Goal: Find specific page/section: Find specific page/section

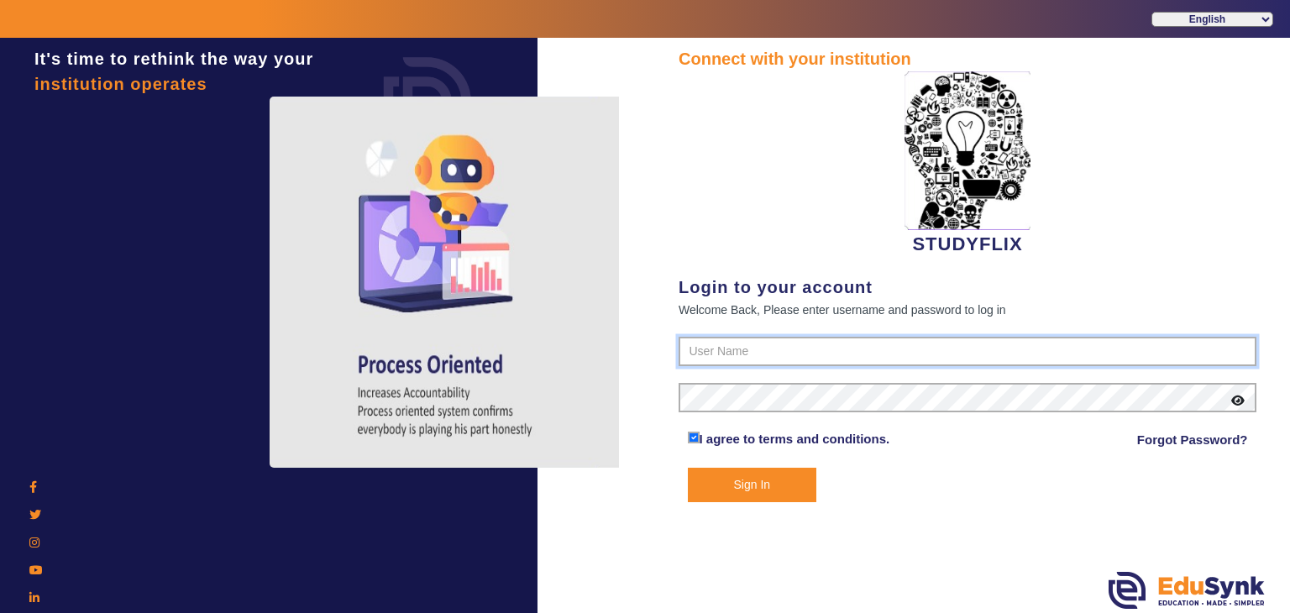
click at [767, 348] on input "text" at bounding box center [968, 352] width 578 height 30
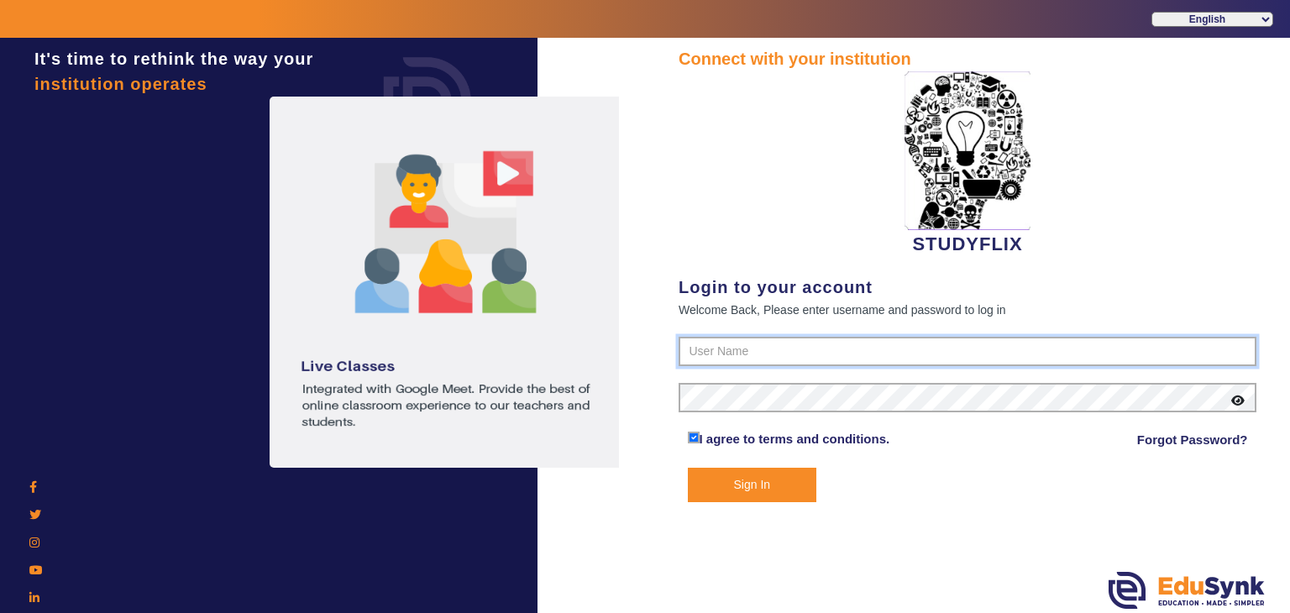
type input "6354922771"
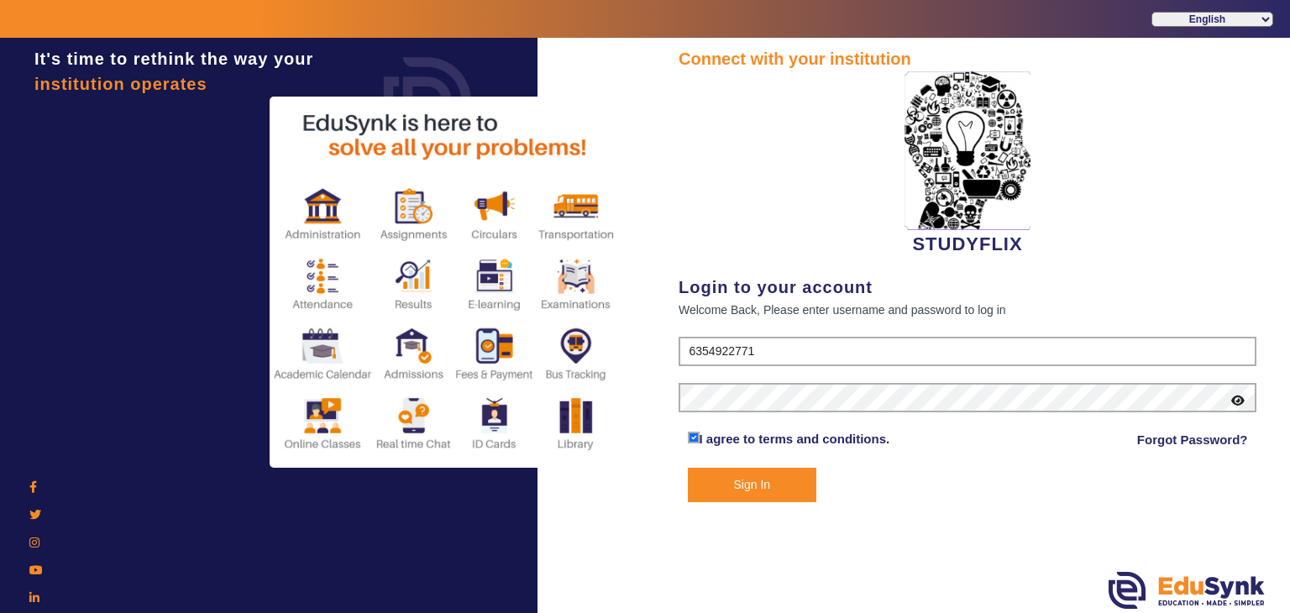
click at [724, 482] on button "Sign In" at bounding box center [752, 485] width 129 height 34
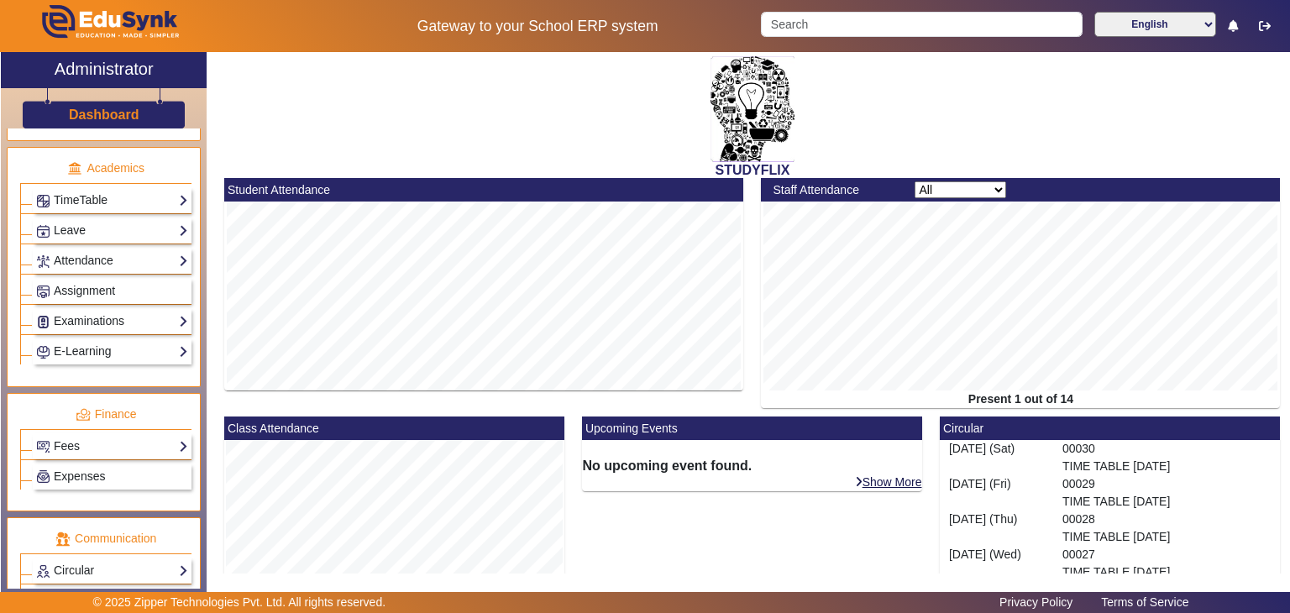
scroll to position [655, 0]
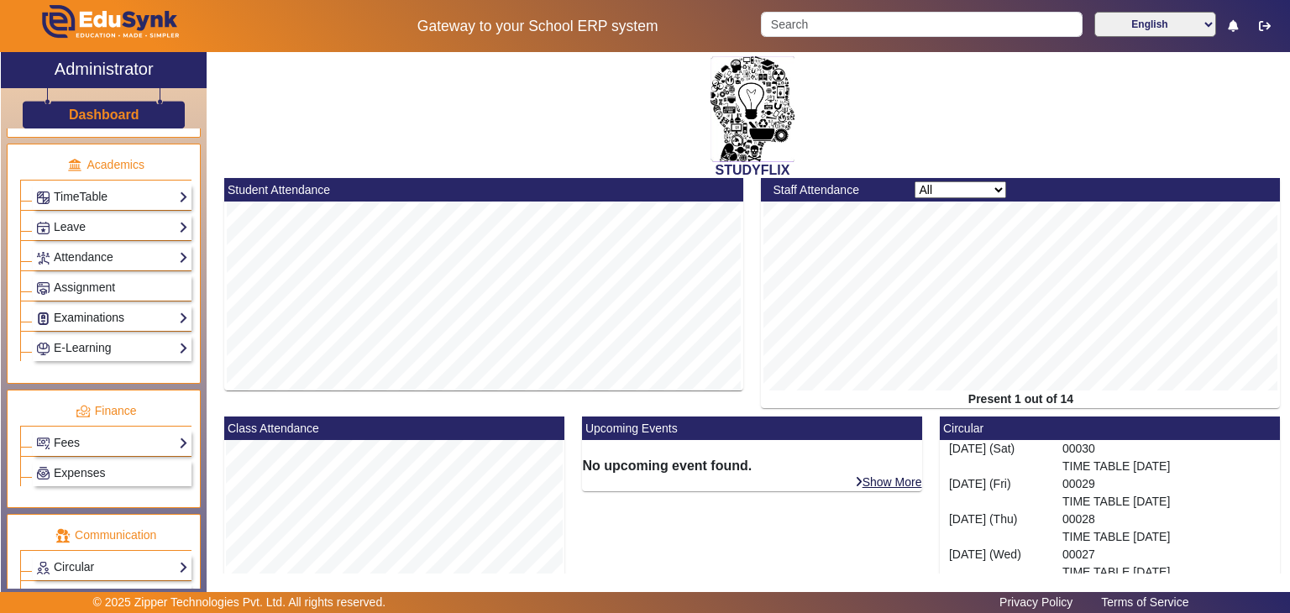
click at [94, 308] on link "Examinations" at bounding box center [112, 317] width 152 height 19
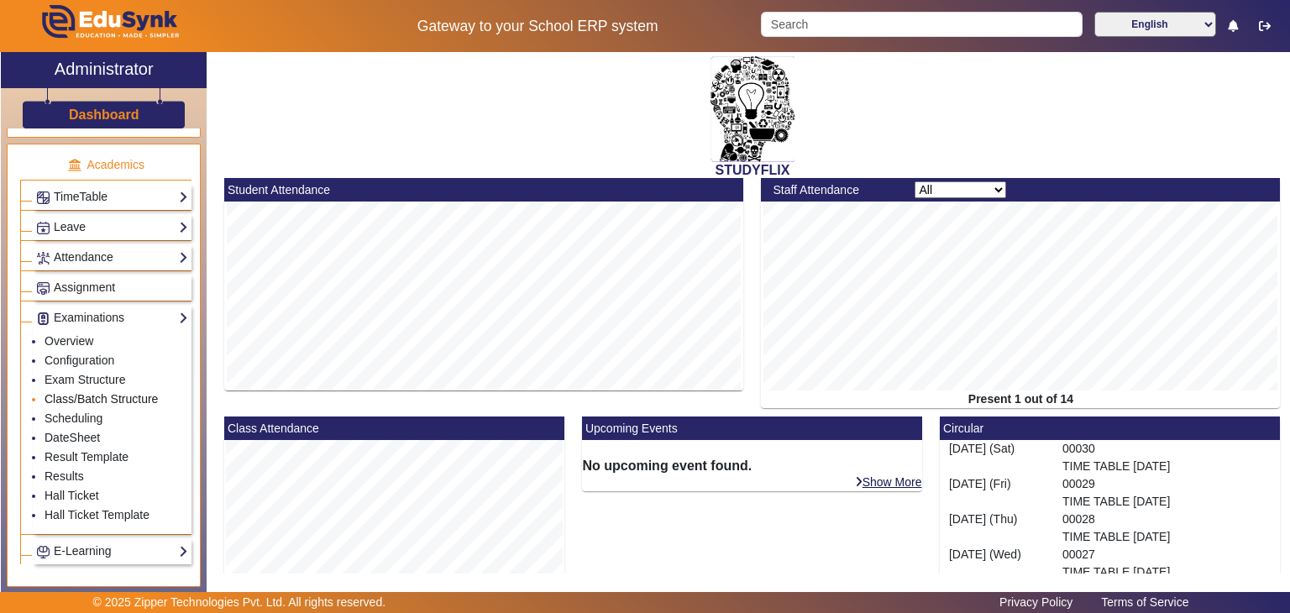
click at [79, 392] on link "Class/Batch Structure" at bounding box center [101, 398] width 113 height 13
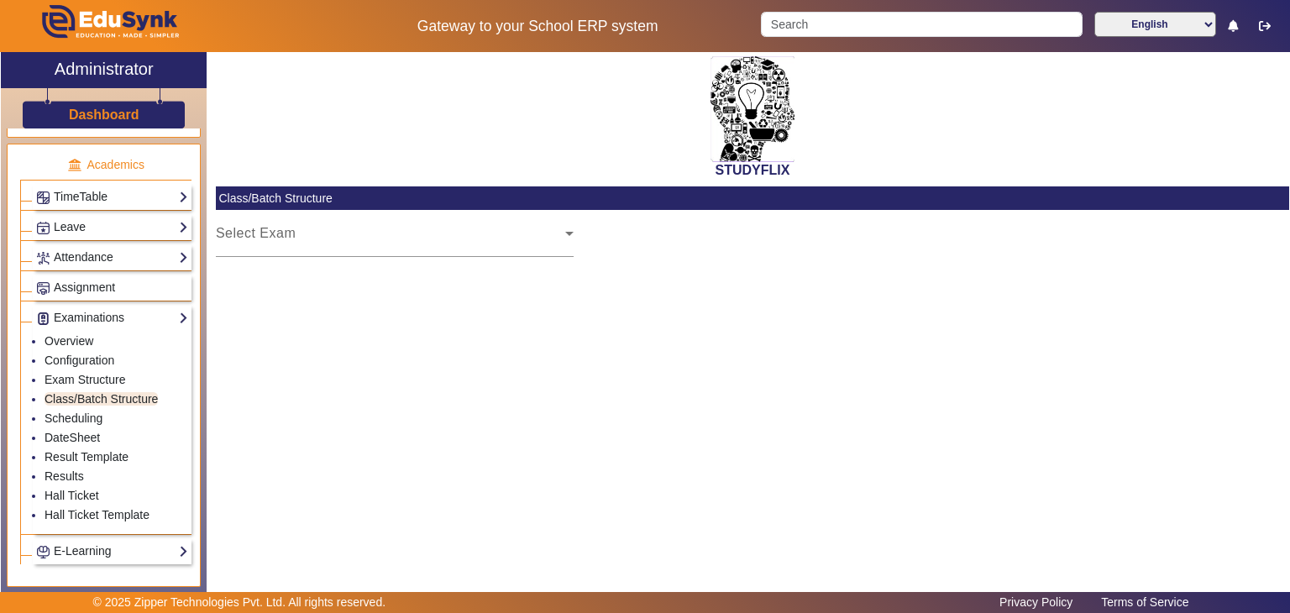
click at [344, 237] on div "Select Exam" at bounding box center [390, 240] width 349 height 20
click at [534, 127] on div "STUDYFLIX" at bounding box center [753, 115] width 1074 height 126
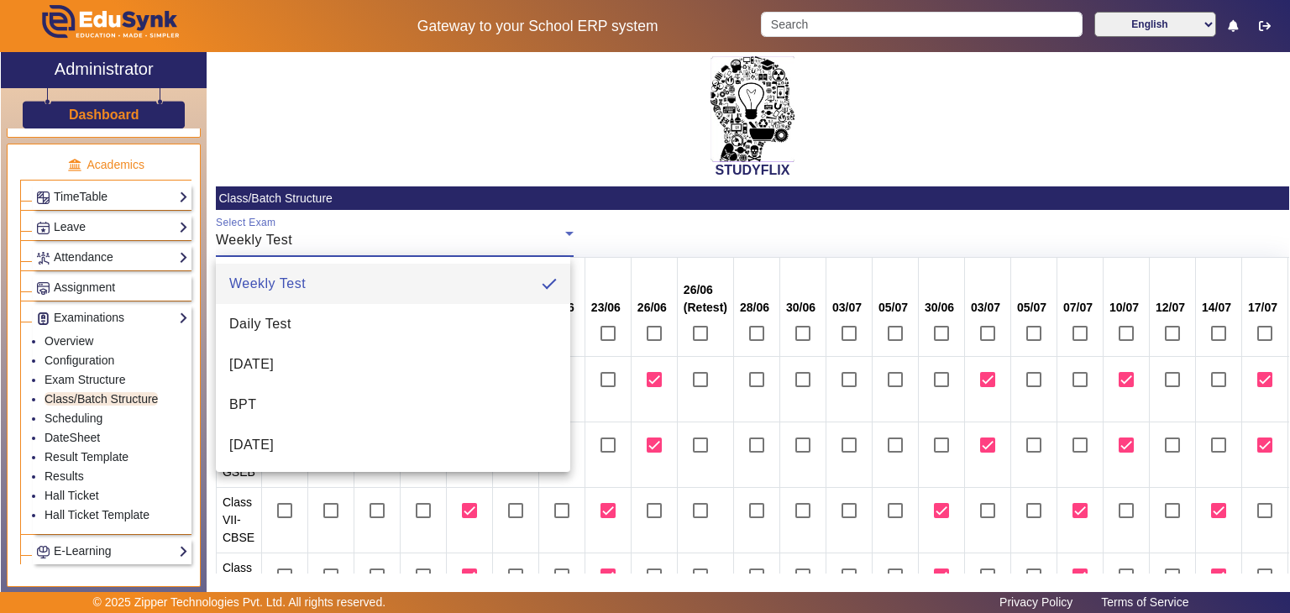
click at [738, 230] on div at bounding box center [645, 306] width 1290 height 613
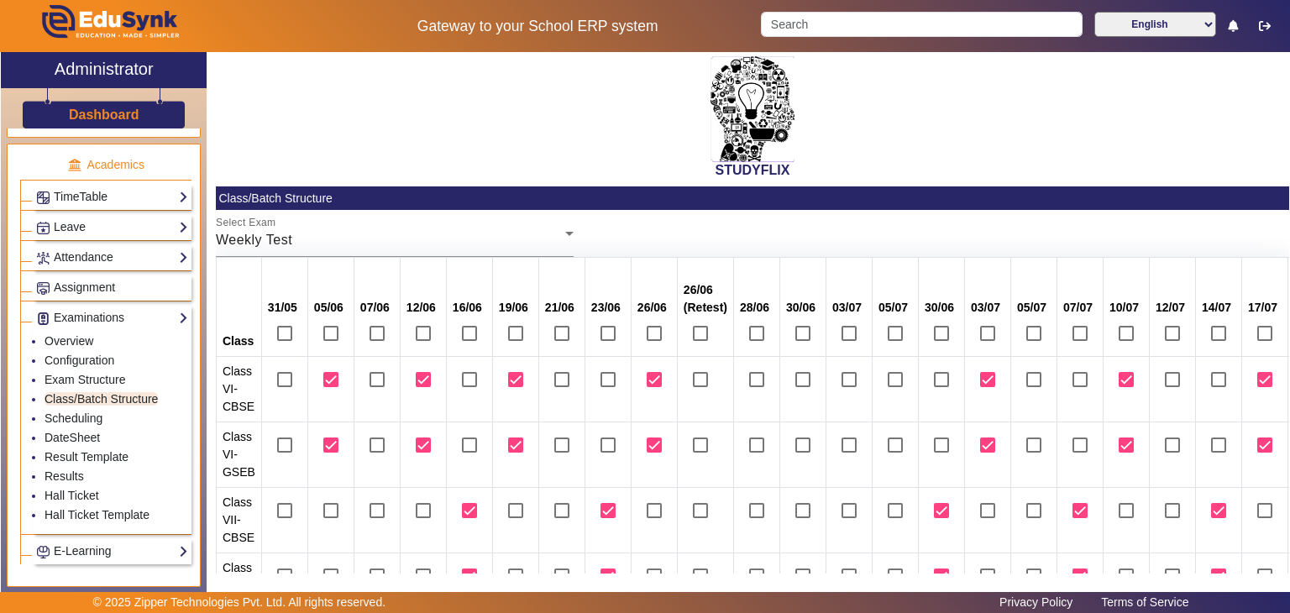
click at [400, 102] on div "STUDYFLIX" at bounding box center [753, 115] width 1074 height 126
click at [353, 146] on div "STUDYFLIX" at bounding box center [753, 115] width 1074 height 126
